Goal: Task Accomplishment & Management: Manage account settings

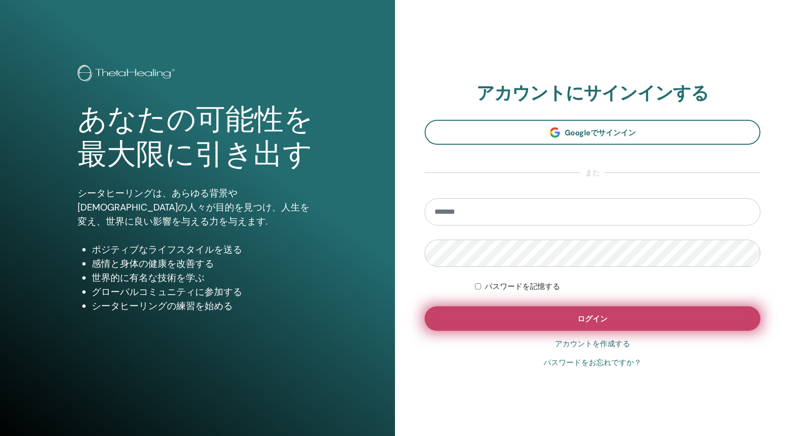
type input "**********"
click at [451, 313] on button "ログイン" at bounding box center [592, 318] width 336 height 24
